Goal: Task Accomplishment & Management: Manage account settings

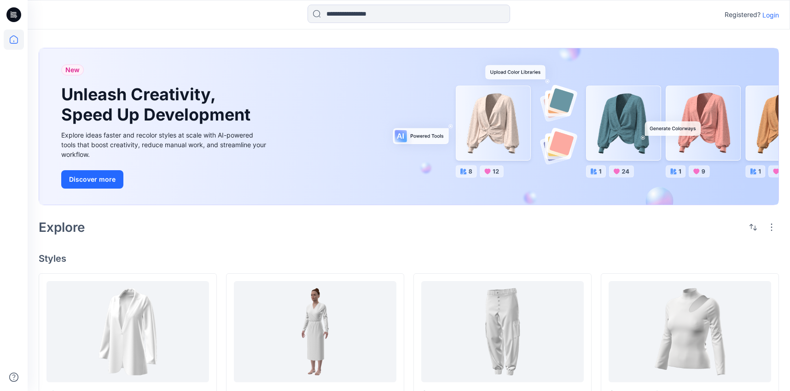
click at [775, 12] on p "Login" at bounding box center [771, 15] width 17 height 10
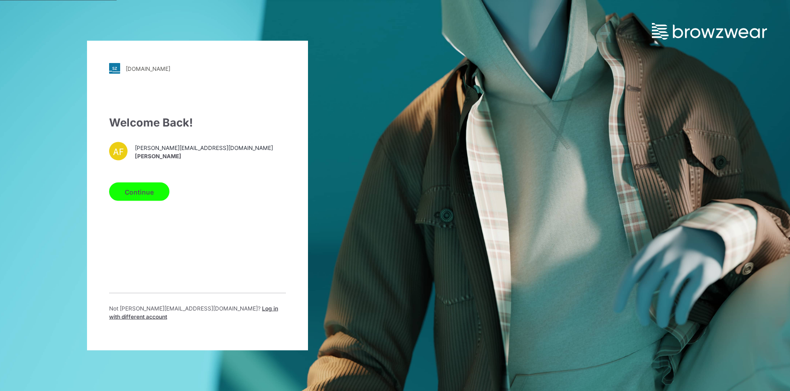
click at [159, 194] on button "Continue" at bounding box center [139, 192] width 60 height 18
click at [128, 201] on button "Continue" at bounding box center [139, 192] width 60 height 18
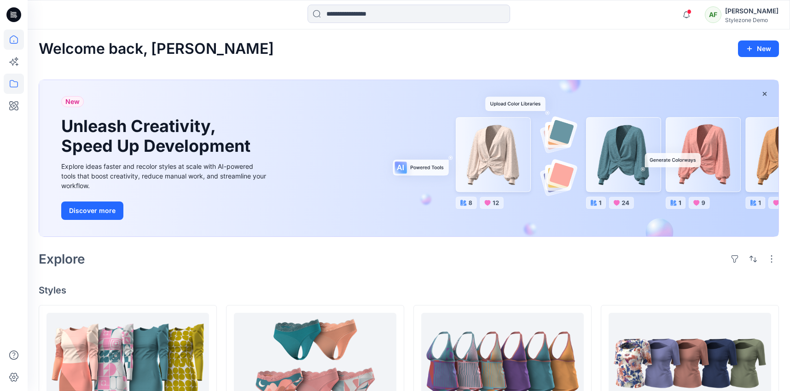
click at [22, 84] on icon at bounding box center [14, 84] width 20 height 20
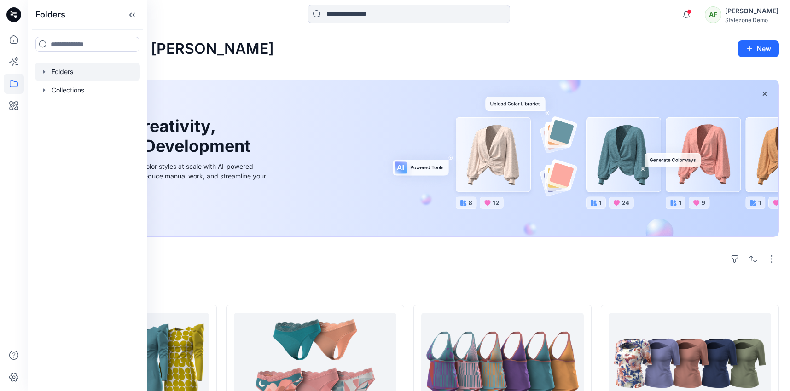
click at [59, 77] on div at bounding box center [87, 72] width 105 height 18
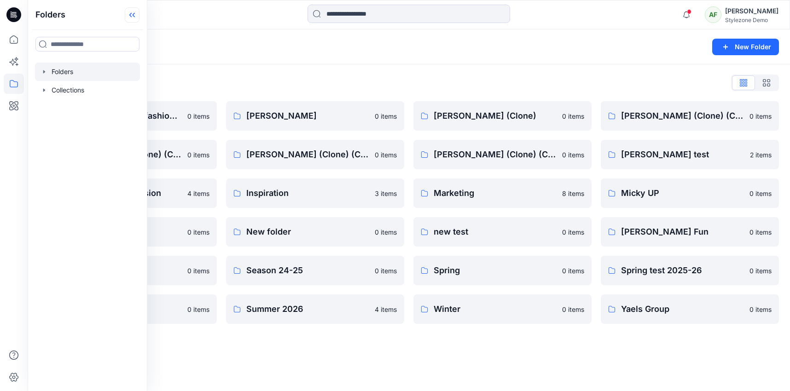
click at [136, 18] on icon at bounding box center [132, 14] width 15 height 15
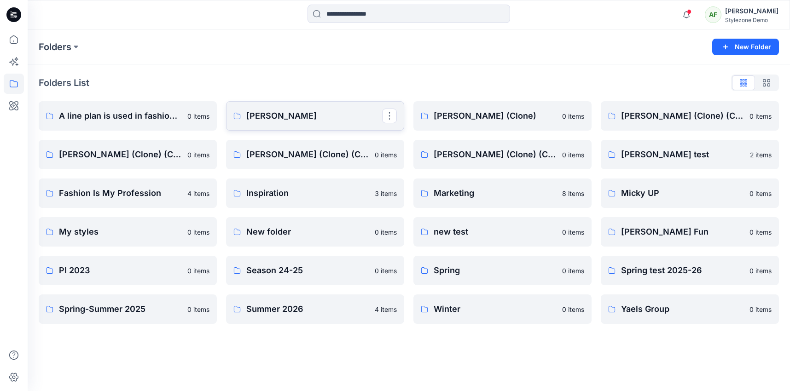
click at [281, 119] on p "[PERSON_NAME]" at bounding box center [314, 116] width 136 height 13
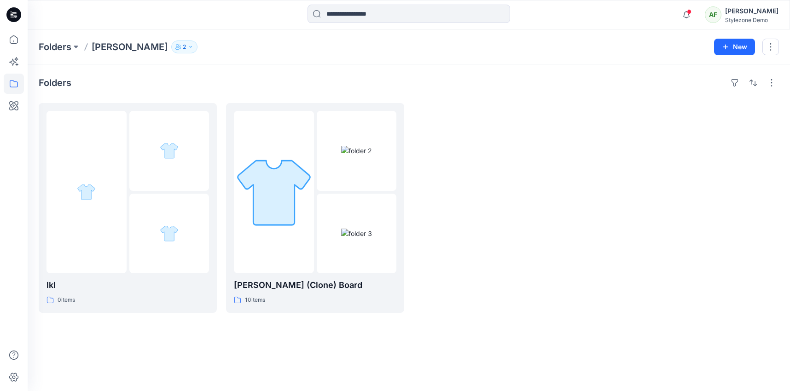
click at [171, 46] on button "2" at bounding box center [184, 47] width 26 height 13
click at [245, 75] on button "Manage Users" at bounding box center [241, 72] width 15 height 15
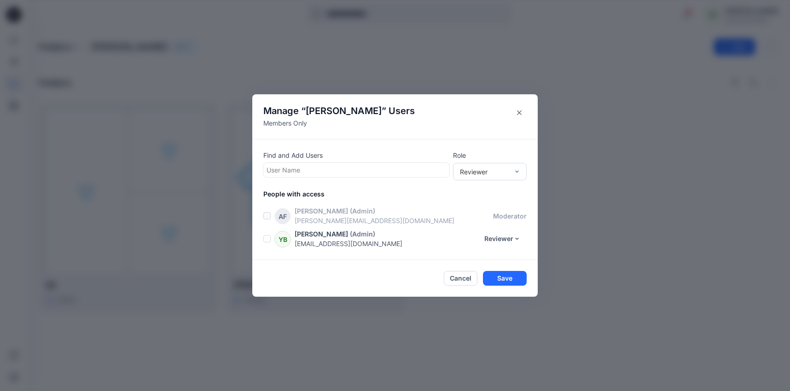
click at [359, 169] on div at bounding box center [357, 170] width 180 height 12
click at [356, 169] on div at bounding box center [357, 170] width 180 height 12
click at [362, 168] on div at bounding box center [357, 170] width 180 height 12
click at [473, 173] on div "Reviewer" at bounding box center [484, 172] width 49 height 10
click at [520, 119] on button "Close" at bounding box center [519, 112] width 15 height 15
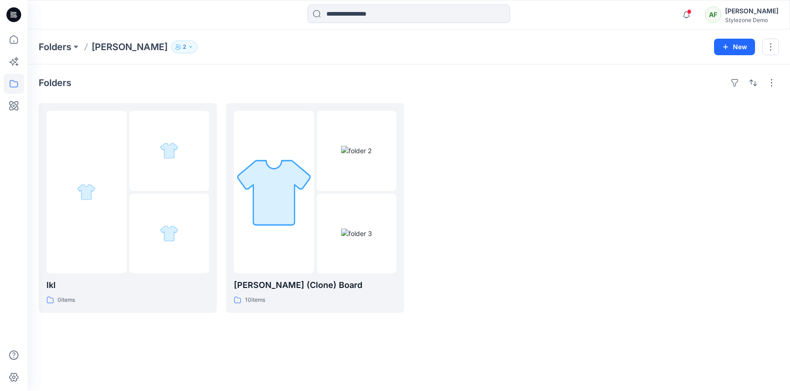
click at [188, 45] on icon "button" at bounding box center [191, 47] width 6 height 6
click at [322, 52] on div "Folders [PERSON_NAME] 2 Folder Access Members Only [PERSON_NAME] Reviewer [PERS…" at bounding box center [373, 47] width 669 height 13
click at [12, 376] on icon at bounding box center [14, 378] width 20 height 20
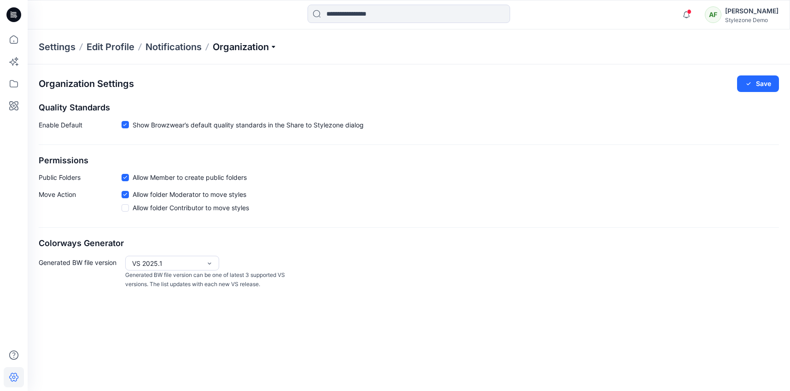
click at [258, 49] on p "Organization" at bounding box center [245, 47] width 64 height 13
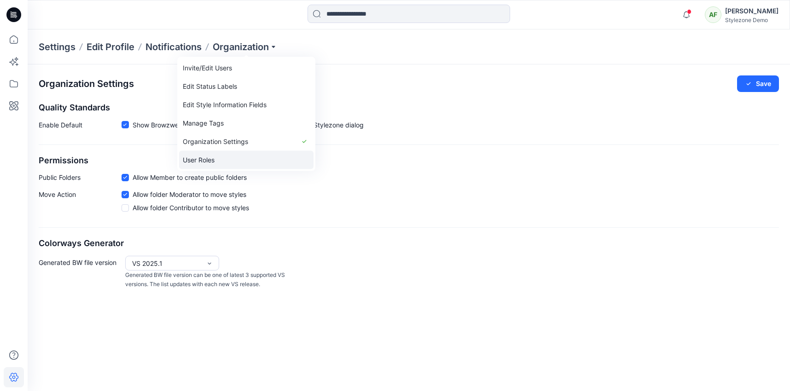
click at [222, 160] on link "User Roles" at bounding box center [246, 160] width 134 height 18
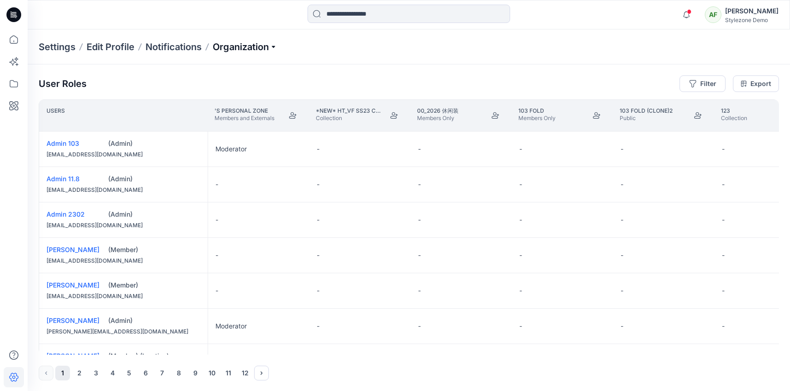
click at [267, 51] on p "Organization" at bounding box center [245, 47] width 64 height 13
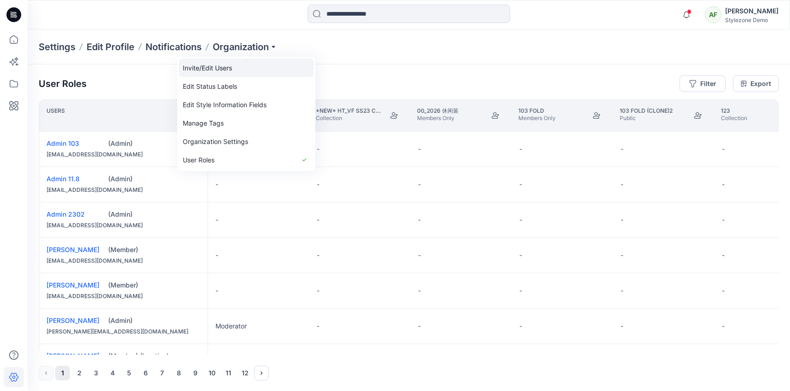
click at [257, 67] on link "Invite/Edit Users" at bounding box center [246, 68] width 134 height 18
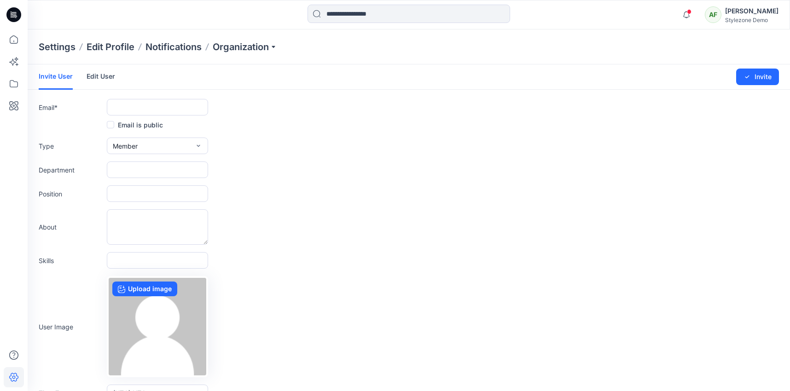
click at [100, 75] on link "Edit User" at bounding box center [101, 76] width 29 height 24
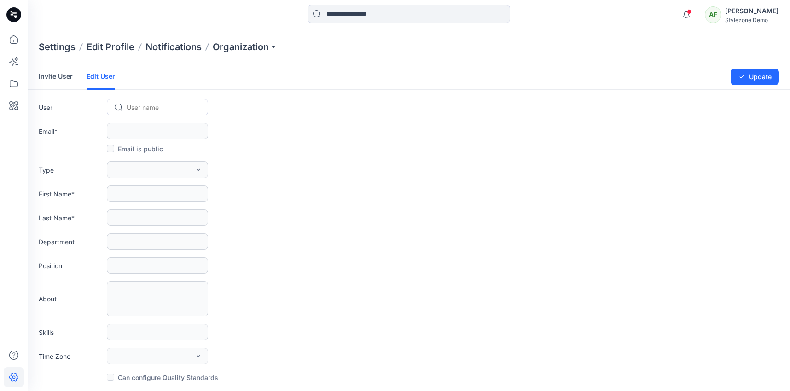
click at [150, 103] on div at bounding box center [163, 108] width 73 height 12
click at [162, 127] on div "No Results" at bounding box center [157, 125] width 101 height 17
click at [245, 120] on form "Invite User Edit User Changes Saved Update User User name Email * Email is publ…" at bounding box center [409, 237] width 763 height 347
click at [181, 105] on div at bounding box center [163, 108] width 73 height 12
click at [12, 46] on icon at bounding box center [14, 39] width 20 height 20
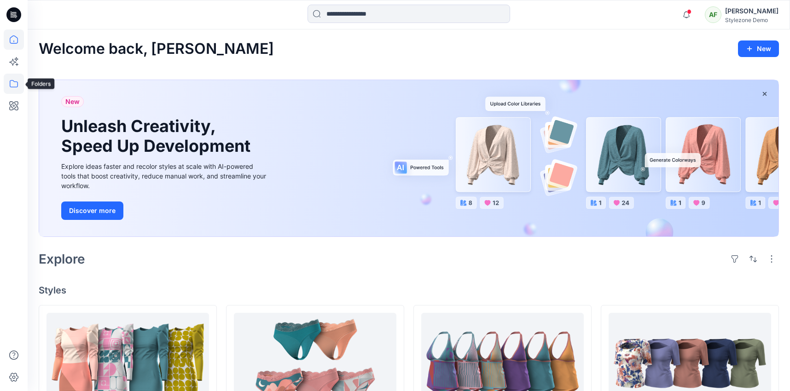
click at [16, 85] on icon at bounding box center [14, 84] width 20 height 20
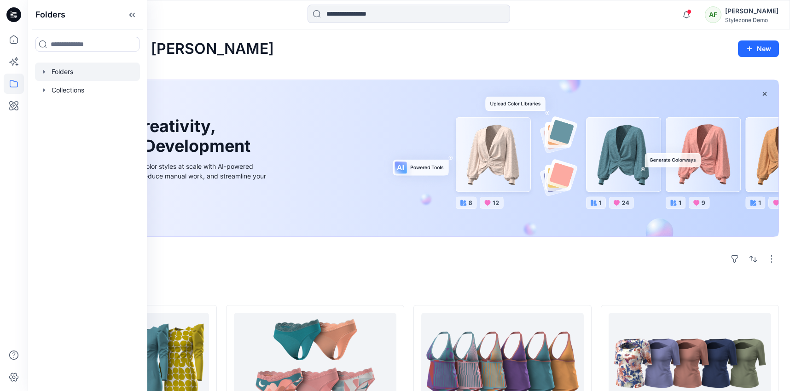
click at [85, 67] on div at bounding box center [87, 72] width 105 height 18
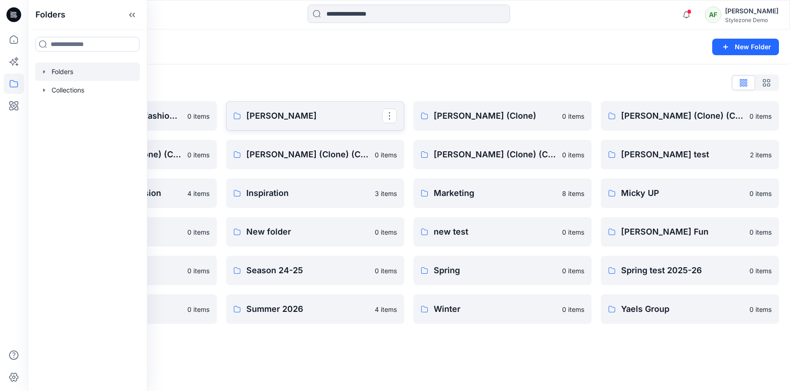
click at [296, 112] on p "[PERSON_NAME]" at bounding box center [314, 116] width 136 height 13
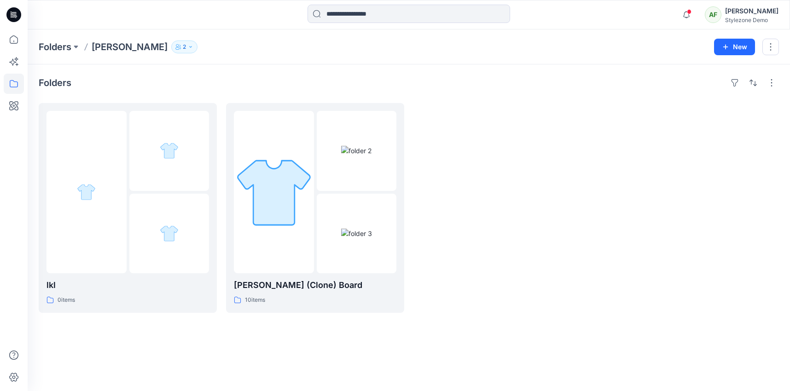
click at [171, 43] on button "2" at bounding box center [184, 47] width 26 height 13
click at [242, 74] on icon "Manage Users" at bounding box center [241, 72] width 4 height 7
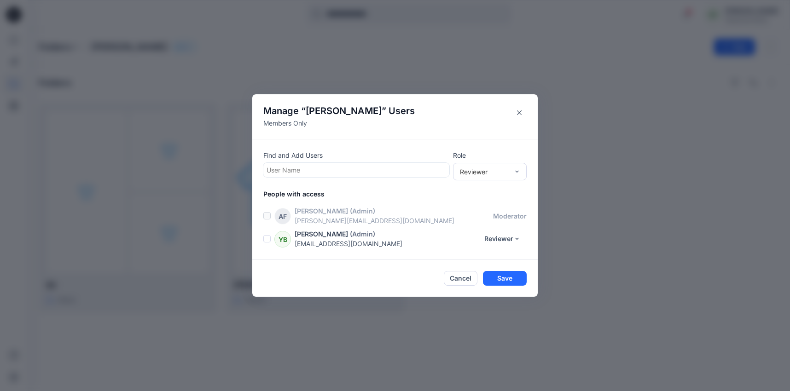
click at [334, 179] on div "Find and Add Users User Name Role Reviewer People with access AF [PERSON_NAME] …" at bounding box center [395, 199] width 286 height 121
click at [328, 155] on p "Find and Add Users" at bounding box center [356, 156] width 186 height 10
click at [328, 167] on div at bounding box center [357, 170] width 180 height 12
click at [333, 189] on div "No Results" at bounding box center [356, 191] width 186 height 21
click at [347, 158] on p "Find and Add Users" at bounding box center [356, 156] width 186 height 10
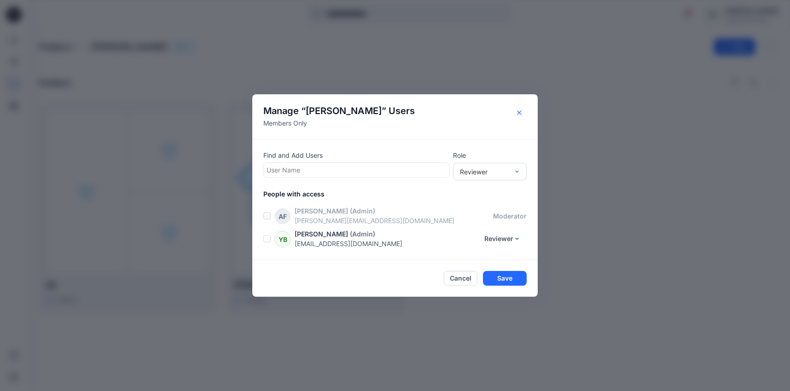
click at [520, 111] on icon "Close" at bounding box center [519, 113] width 5 height 5
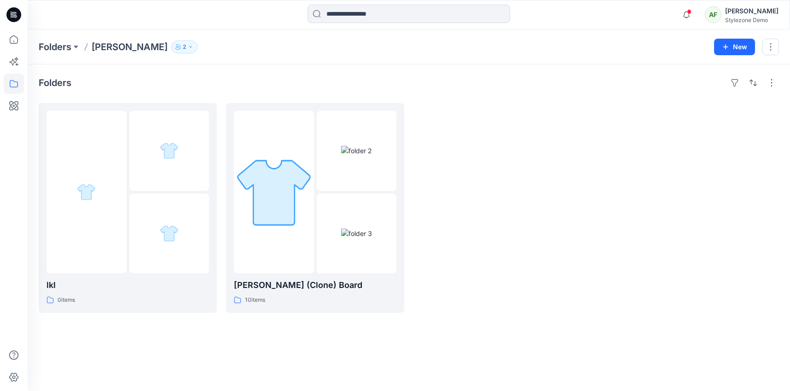
click at [188, 48] on icon "button" at bounding box center [191, 47] width 6 height 6
click at [243, 73] on icon "Manage Users" at bounding box center [240, 72] width 7 height 7
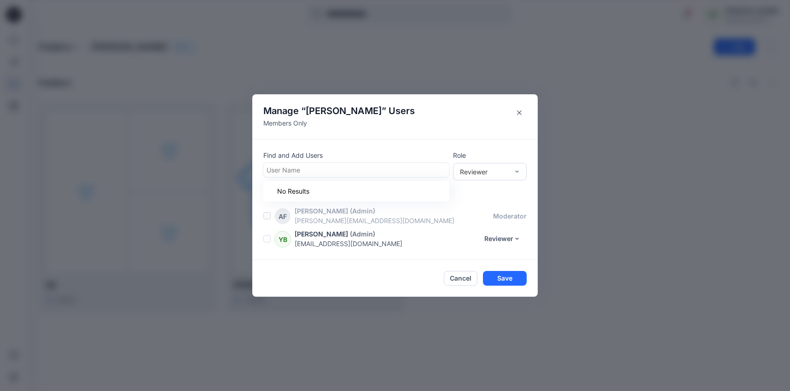
click at [331, 169] on div at bounding box center [357, 170] width 180 height 12
type input "*"
click at [336, 197] on div "No Results" at bounding box center [356, 191] width 186 height 21
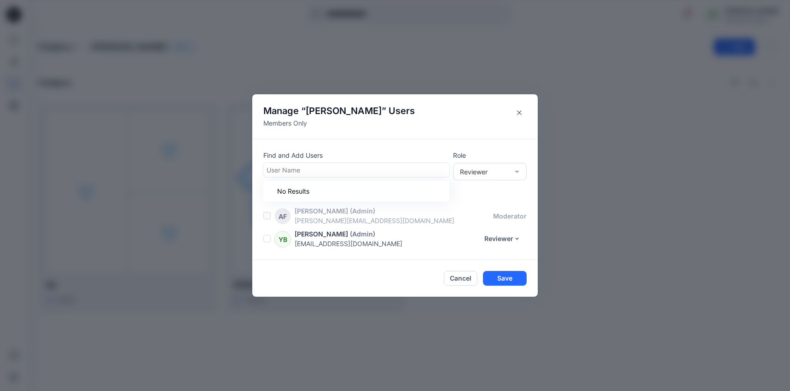
click at [334, 169] on div at bounding box center [357, 170] width 180 height 12
click at [518, 116] on button "Close" at bounding box center [519, 112] width 15 height 15
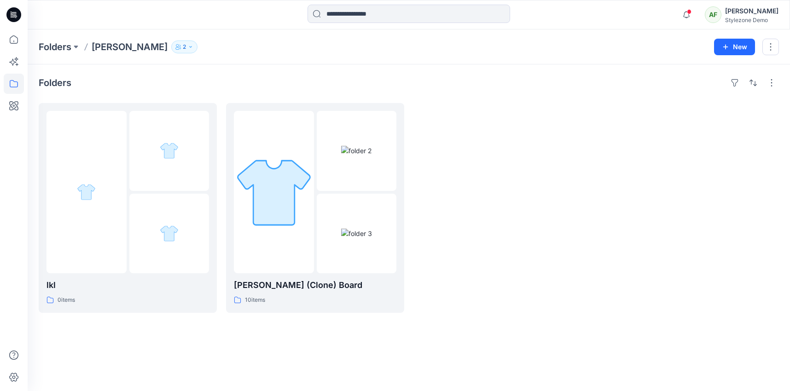
click at [171, 49] on button "2" at bounding box center [184, 47] width 26 height 13
click at [241, 77] on button "Manage Users" at bounding box center [241, 72] width 15 height 15
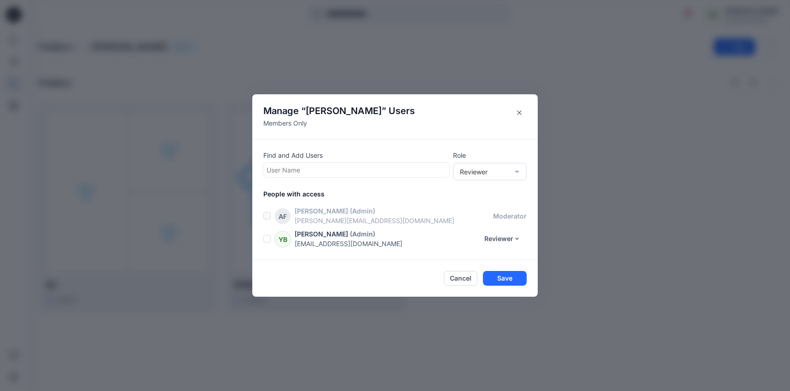
click at [340, 172] on div at bounding box center [357, 170] width 180 height 12
type input "*"
click at [617, 200] on div "Manage “ [PERSON_NAME] ” Users Members Only Find and Add Users option , selecte…" at bounding box center [395, 195] width 790 height 391
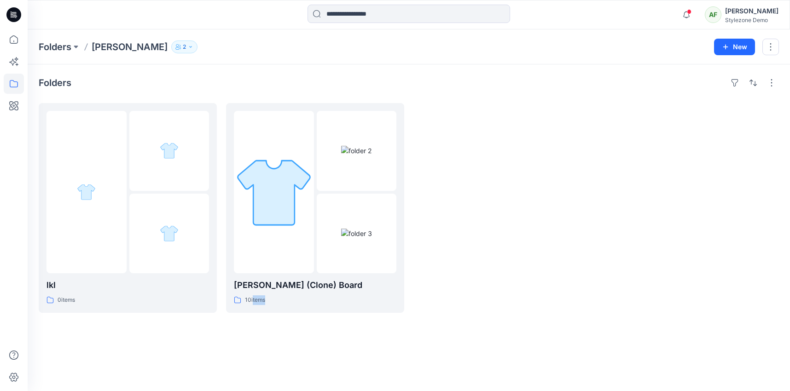
click at [617, 200] on div at bounding box center [690, 208] width 178 height 210
click at [188, 47] on icon "button" at bounding box center [191, 47] width 6 height 6
click at [242, 72] on icon "Manage Users" at bounding box center [240, 72] width 7 height 7
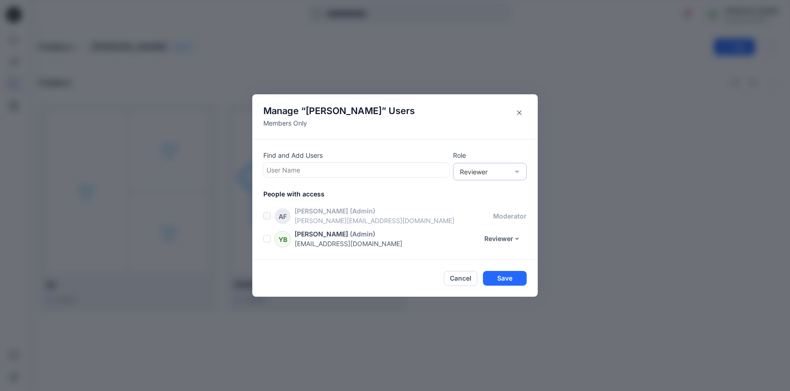
click at [513, 168] on div "Reviewer" at bounding box center [485, 172] width 58 height 10
click at [517, 143] on div "Find and Add Users User Name Role Reviewer, 1 of 3. 3 results available. Use Up…" at bounding box center [395, 199] width 286 height 121
click at [511, 169] on div "Reviewer" at bounding box center [485, 172] width 58 height 10
click at [501, 131] on header "Manage “ [PERSON_NAME] ” Users Members Only" at bounding box center [395, 116] width 286 height 45
click at [496, 140] on div "Find and Add Users User Name Role Reviewer People with access AF [PERSON_NAME] …" at bounding box center [395, 199] width 286 height 121
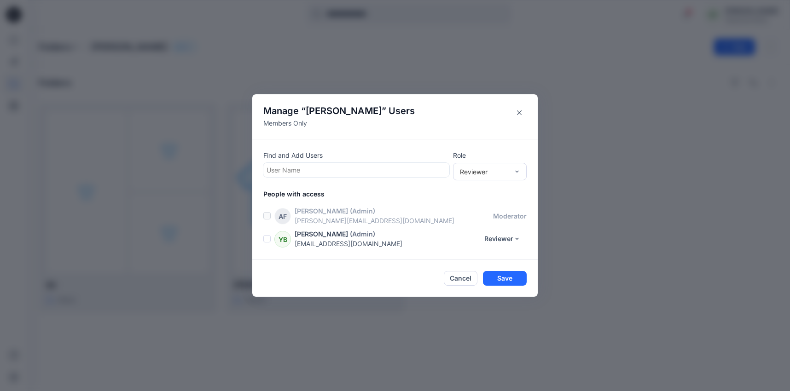
click at [358, 164] on div "User Name" at bounding box center [355, 170] width 183 height 13
click at [437, 136] on header "Manage “ [PERSON_NAME] ” Users Members Only" at bounding box center [395, 116] width 286 height 45
click at [517, 117] on button "Close" at bounding box center [519, 112] width 15 height 15
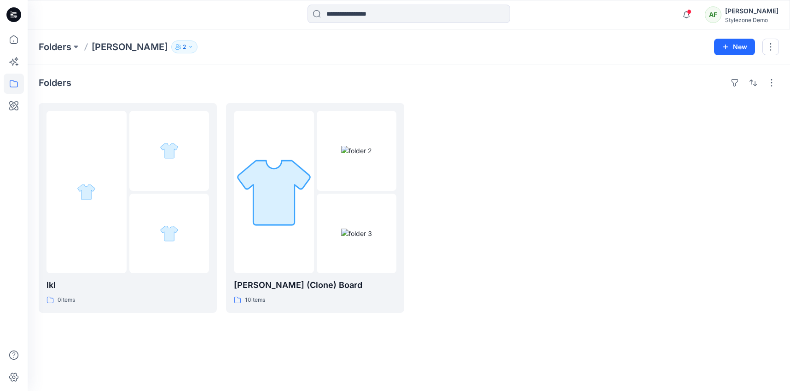
click at [125, 24] on div at bounding box center [123, 15] width 191 height 20
click at [171, 42] on button "2" at bounding box center [184, 47] width 26 height 13
click at [239, 73] on icon "Manage Users" at bounding box center [240, 72] width 7 height 7
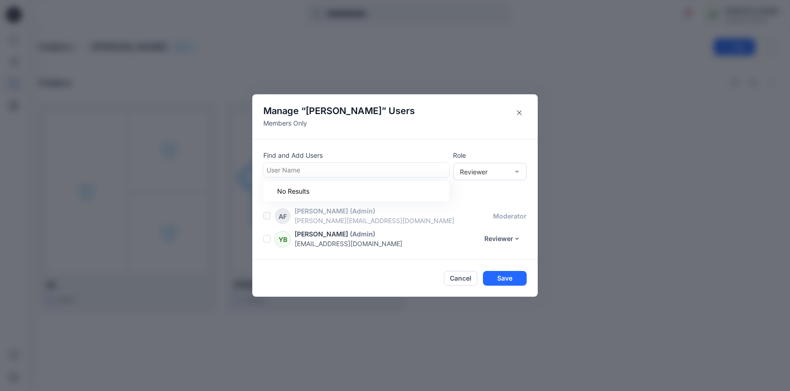
click at [321, 174] on div at bounding box center [357, 170] width 180 height 12
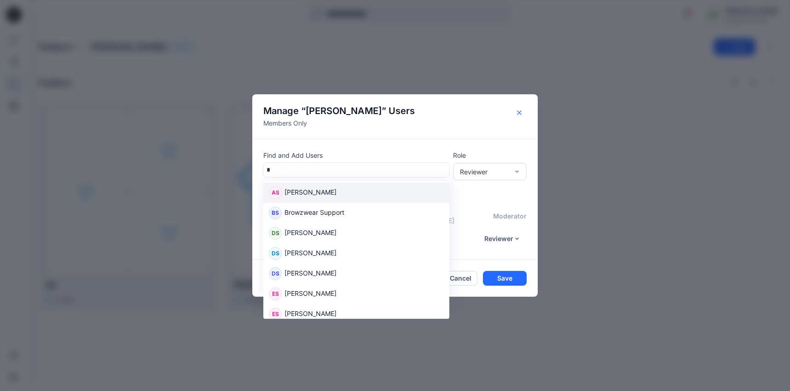
type input "*"
click at [524, 110] on button "Close" at bounding box center [519, 112] width 15 height 15
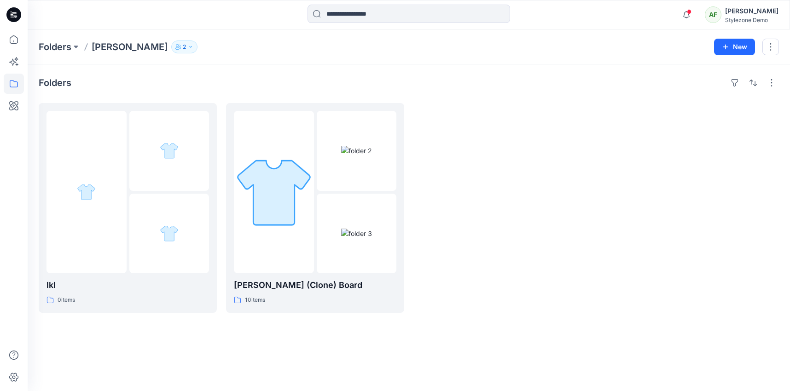
click at [171, 47] on button "2" at bounding box center [184, 47] width 26 height 13
click at [244, 69] on button "Manage Users" at bounding box center [241, 72] width 15 height 15
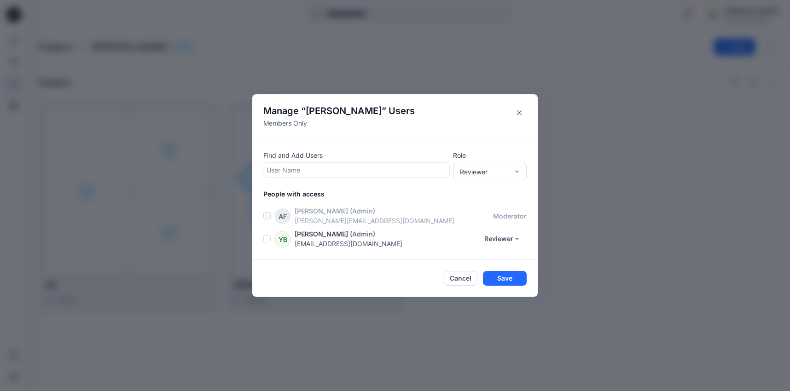
click at [321, 171] on div at bounding box center [357, 170] width 180 height 12
type input "*"
click at [521, 114] on icon "Close" at bounding box center [519, 113] width 5 height 5
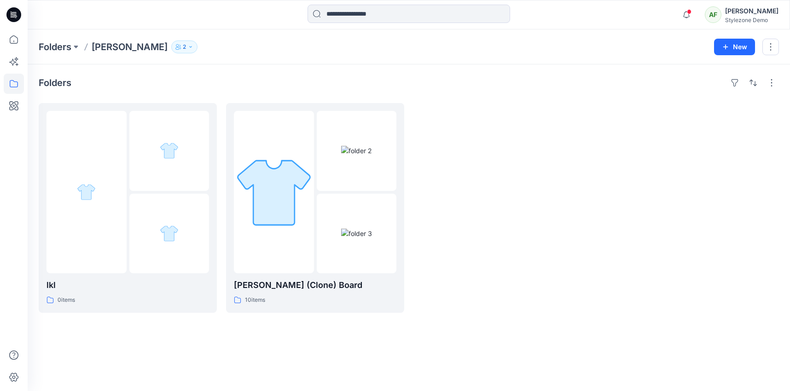
click at [124, 38] on div "Folders [PERSON_NAME] 2 Folder Access Members Only [PERSON_NAME] Reviewer [PERS…" at bounding box center [409, 46] width 763 height 35
click at [175, 47] on icon "button" at bounding box center [177, 48] width 4 height 3
click at [239, 74] on icon "Manage Users" at bounding box center [241, 75] width 5 height 4
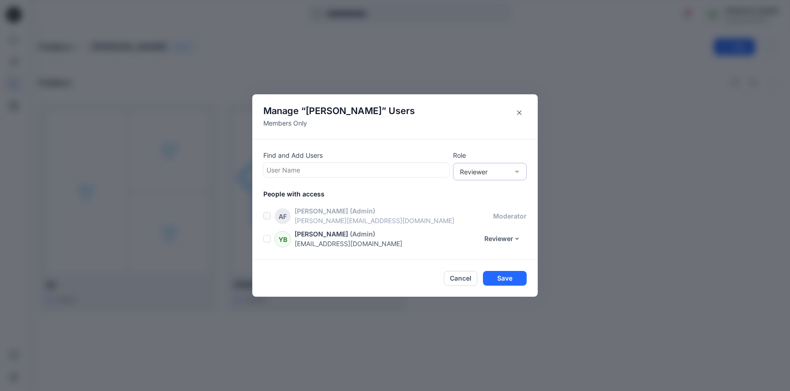
click at [511, 174] on div "Reviewer" at bounding box center [485, 172] width 58 height 10
click at [430, 162] on div "Find and Add Users User Name" at bounding box center [356, 164] width 186 height 27
click at [520, 122] on header "Manage “ [PERSON_NAME] ” Users Members Only" at bounding box center [395, 116] width 286 height 45
click at [520, 110] on button "Close" at bounding box center [519, 112] width 15 height 15
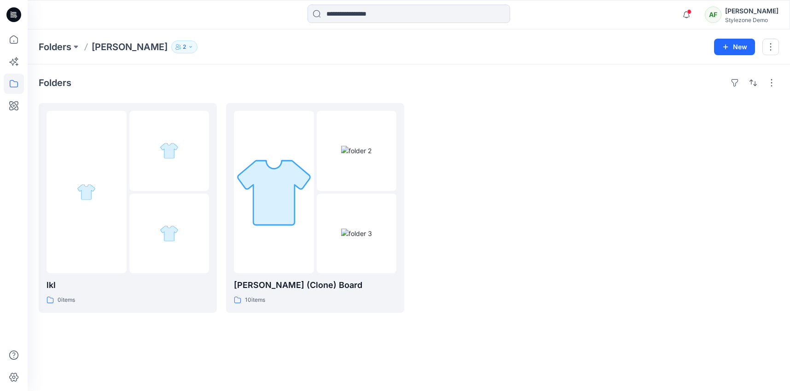
click at [171, 45] on button "2" at bounding box center [184, 47] width 26 height 13
click at [243, 73] on icon "Manage Users" at bounding box center [240, 72] width 7 height 7
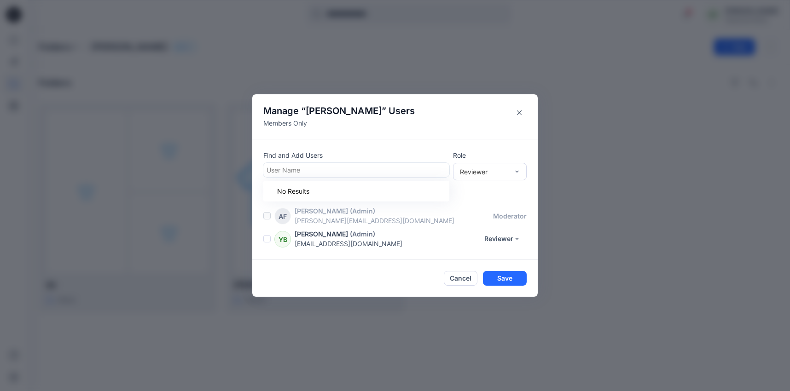
click at [369, 170] on div at bounding box center [357, 170] width 180 height 12
click at [423, 138] on header "Manage “ [PERSON_NAME] ” Users Members Only" at bounding box center [395, 116] width 286 height 45
click at [521, 113] on icon "Close" at bounding box center [519, 113] width 5 height 5
